Goal: Information Seeking & Learning: Learn about a topic

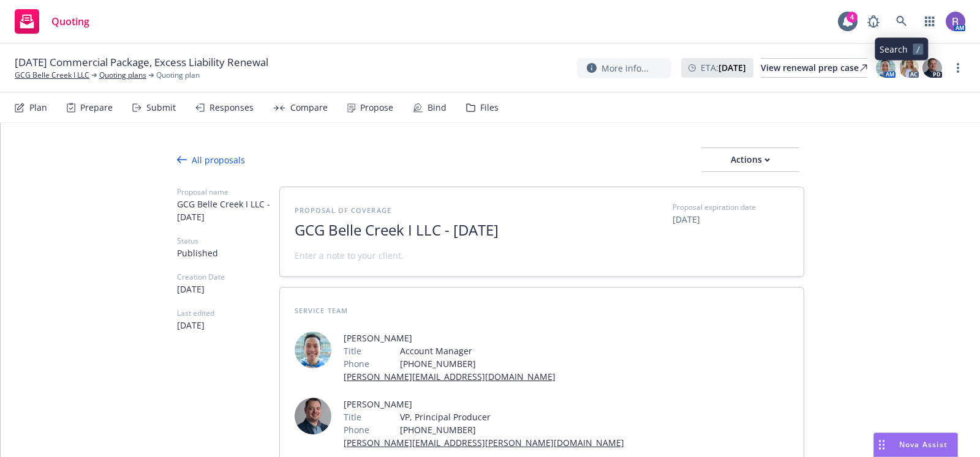
scroll to position [227, 0]
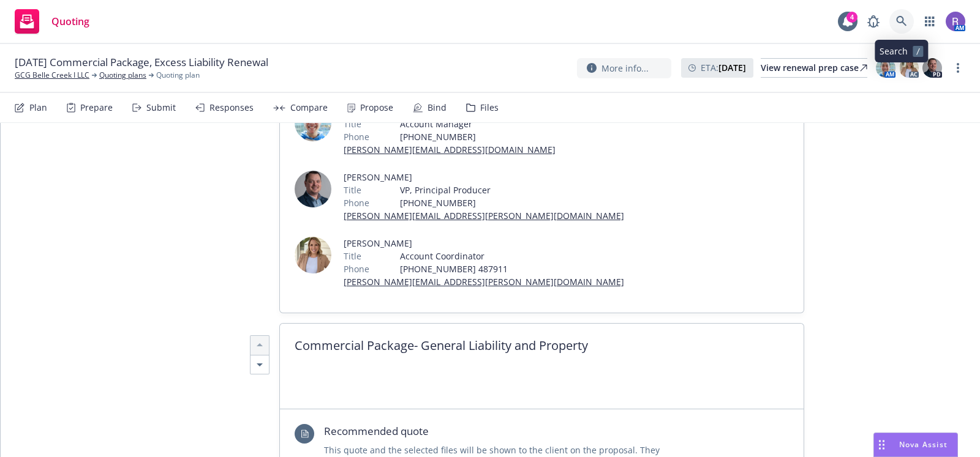
click at [905, 16] on icon at bounding box center [901, 21] width 11 height 11
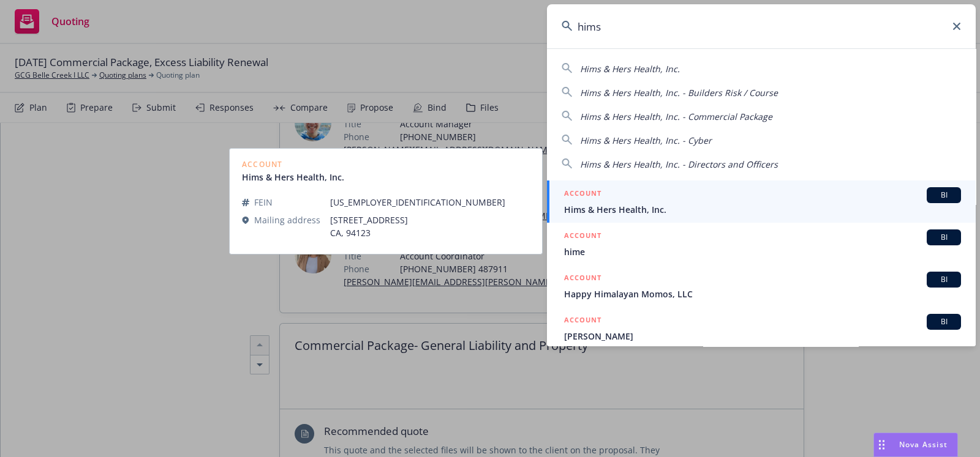
type input "hims"
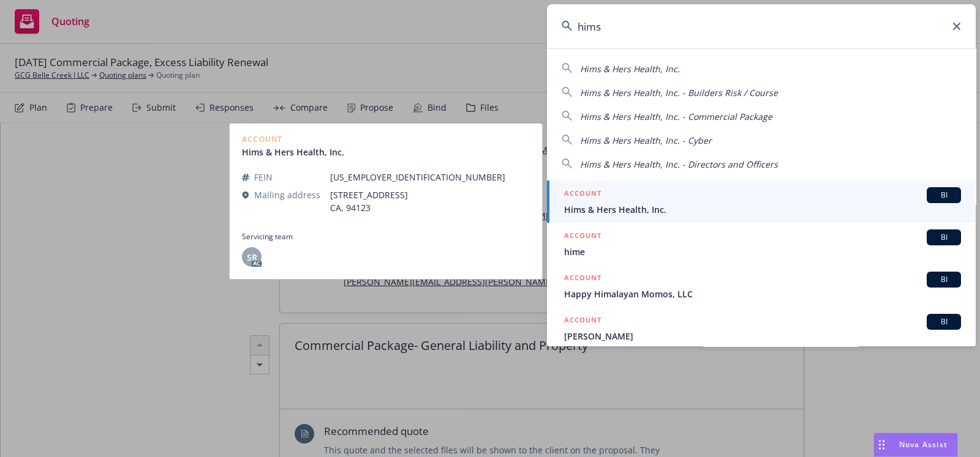
click at [668, 209] on span "Hims & Hers Health, Inc." at bounding box center [762, 209] width 397 height 13
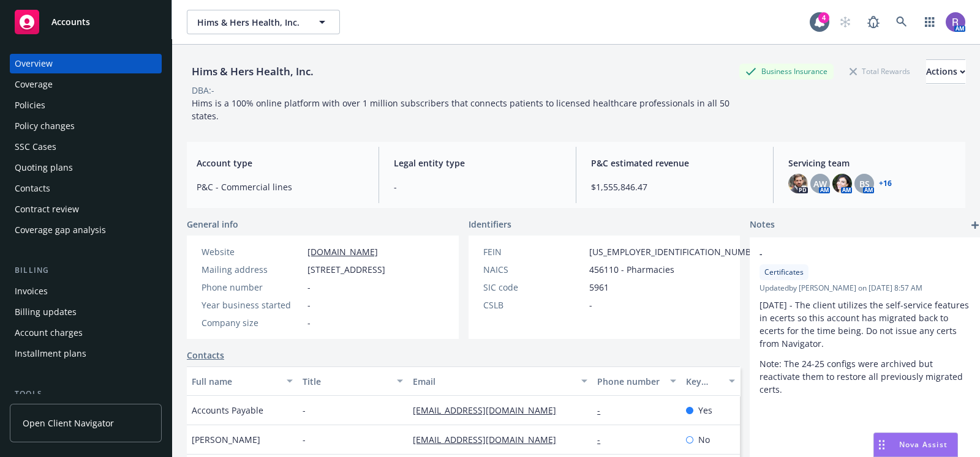
click at [72, 103] on div "Policies" at bounding box center [86, 106] width 142 height 20
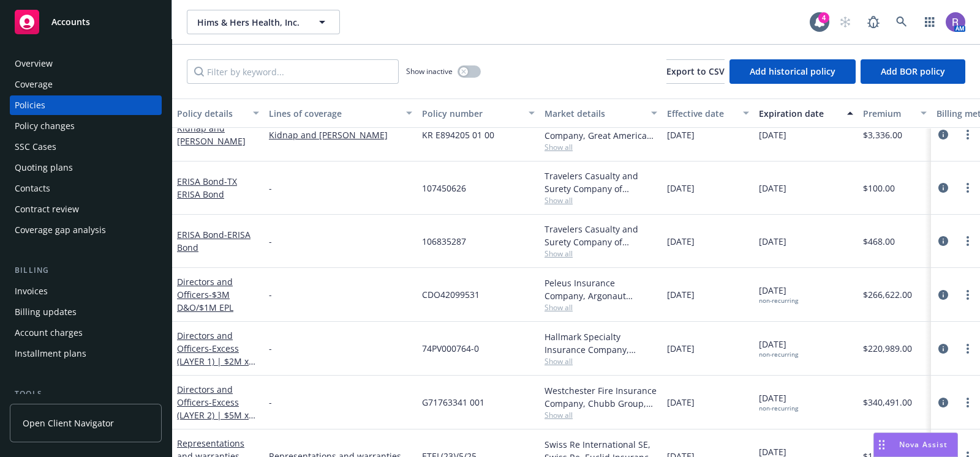
click at [58, 291] on div "Invoices" at bounding box center [86, 292] width 142 height 20
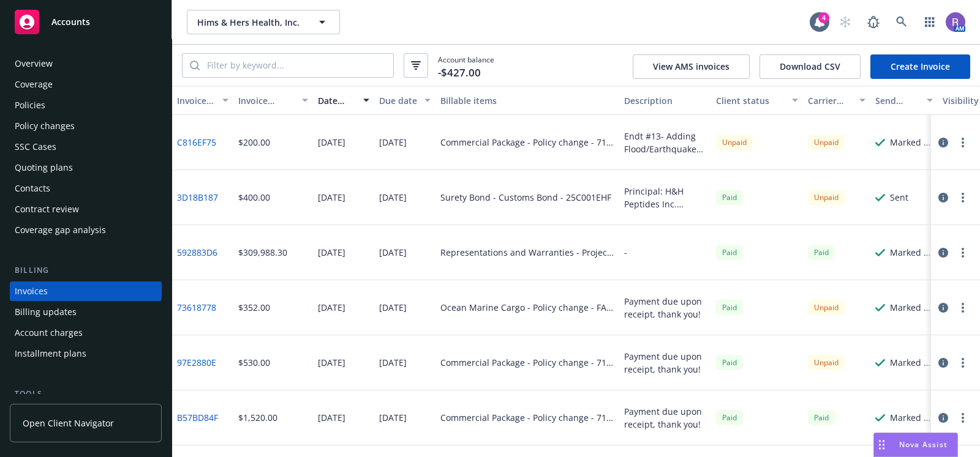
click at [58, 69] on div "Overview" at bounding box center [86, 64] width 142 height 20
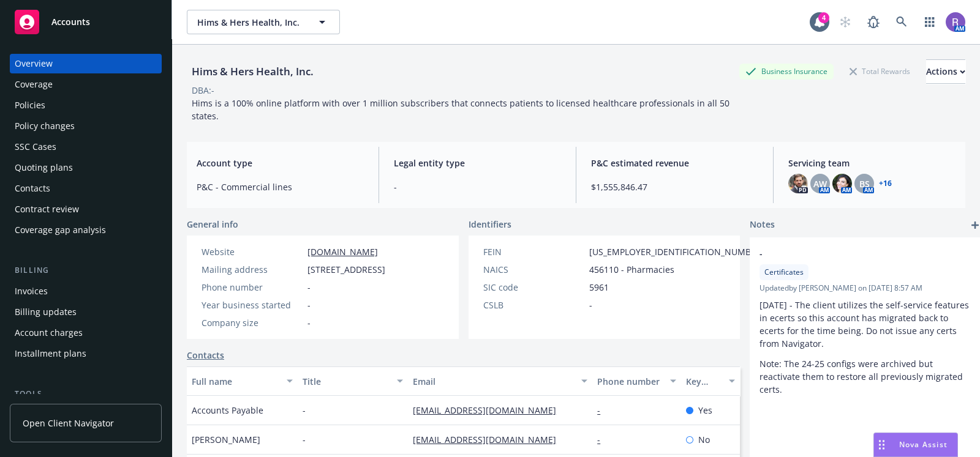
click at [50, 108] on div "Policies" at bounding box center [86, 106] width 142 height 20
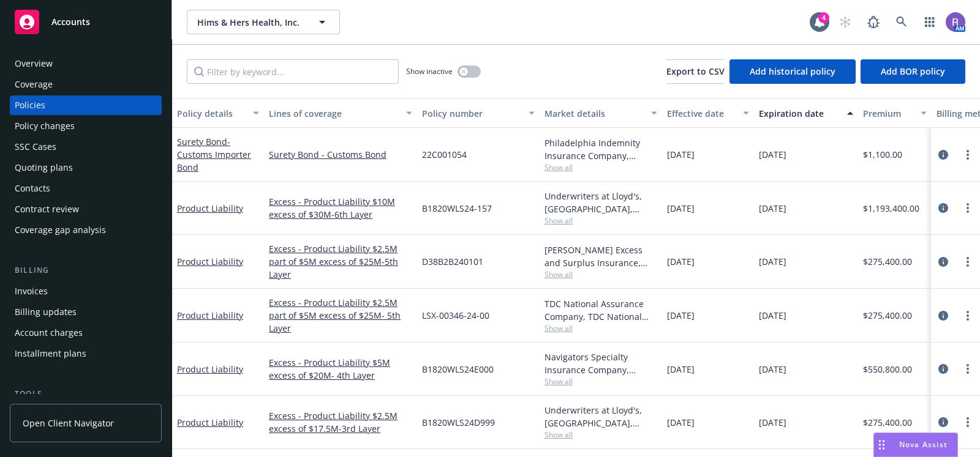
click at [40, 61] on div "Overview" at bounding box center [34, 64] width 38 height 20
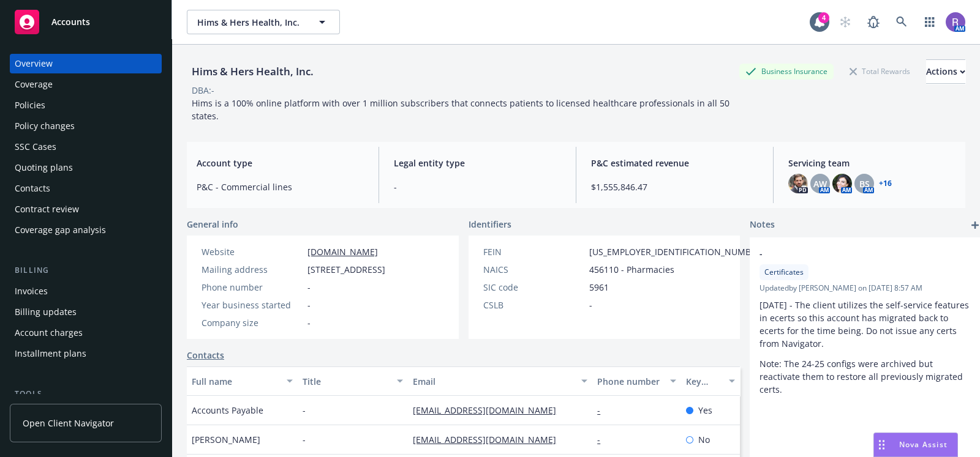
click at [879, 183] on link "+ 16" at bounding box center [885, 183] width 13 height 7
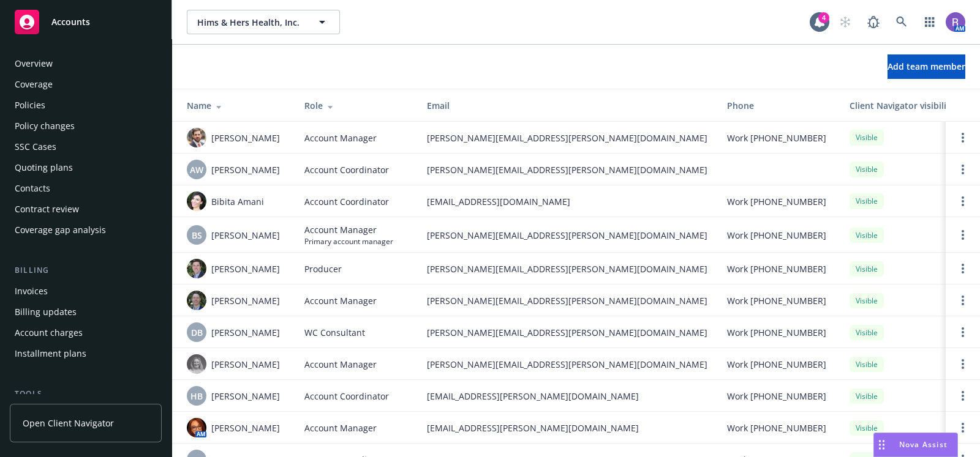
click at [37, 64] on div "Overview" at bounding box center [34, 64] width 38 height 20
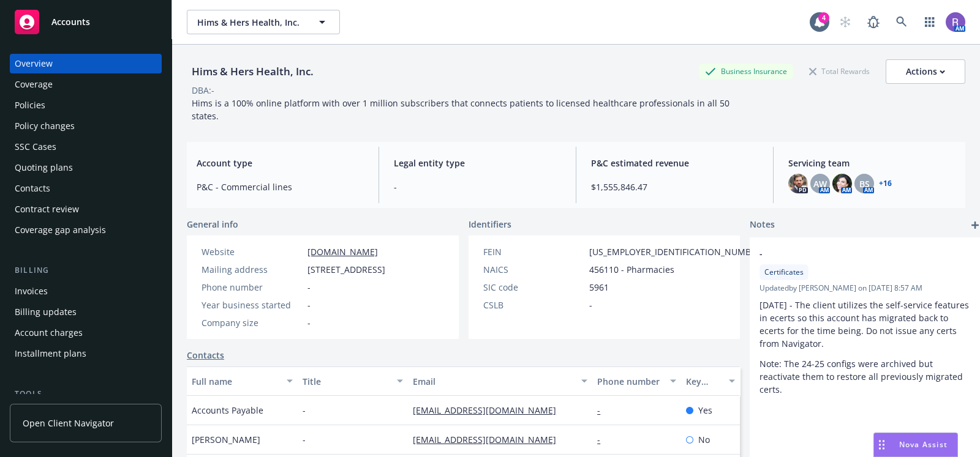
click at [490, 213] on div "Hims & Hers Health, Inc. Business Insurance Total Rewards Actions DBA: - Hims i…" at bounding box center [576, 266] width 778 height 443
